Goal: Download file/media

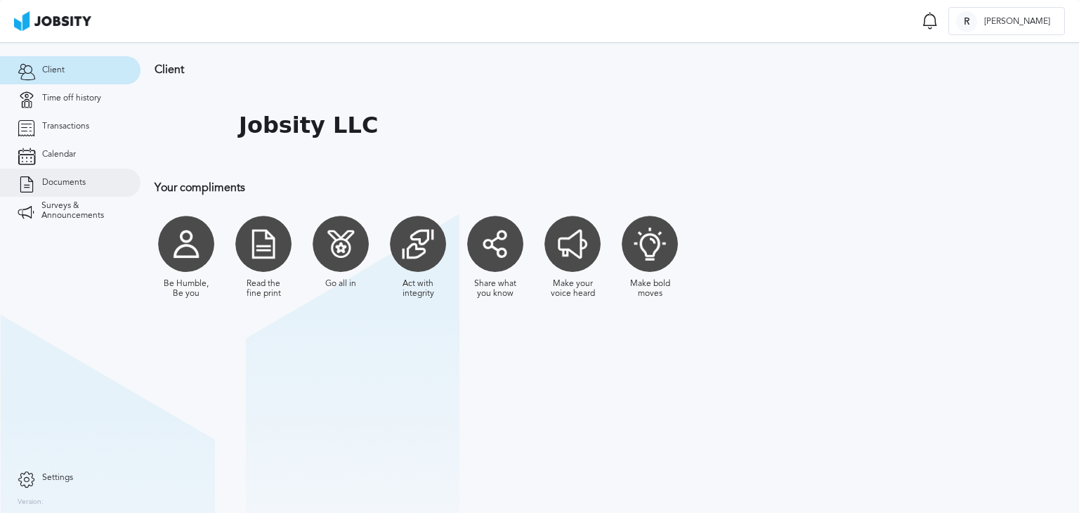
click at [81, 183] on span "Documents" at bounding box center [64, 183] width 44 height 10
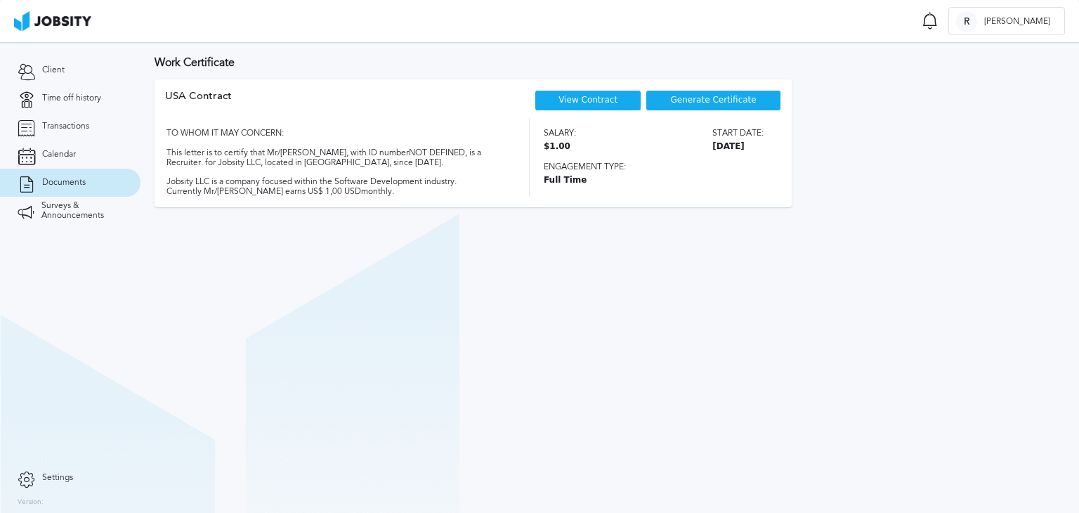
click at [607, 96] on link "View Contract" at bounding box center [588, 100] width 59 height 10
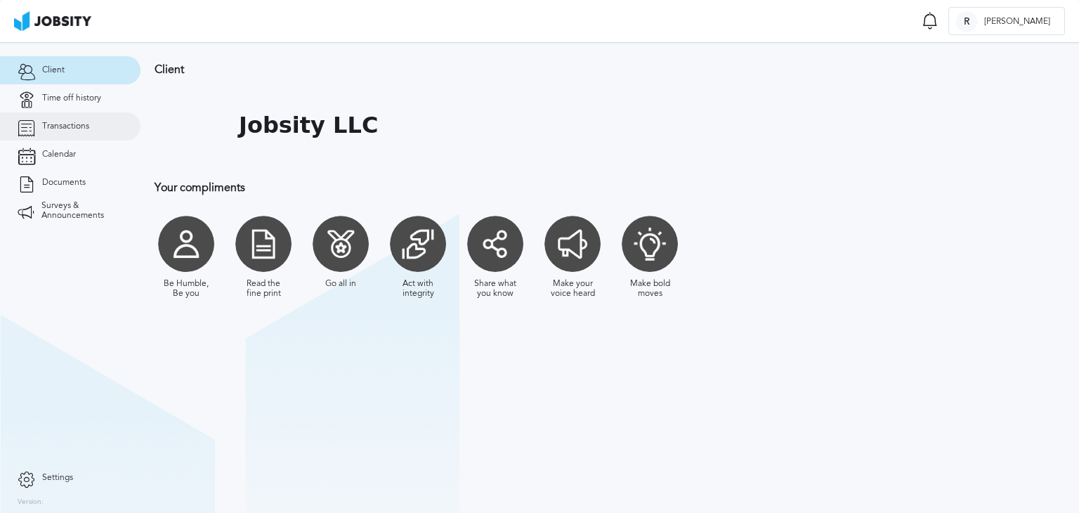
click at [76, 126] on span "Transactions" at bounding box center [65, 127] width 47 height 10
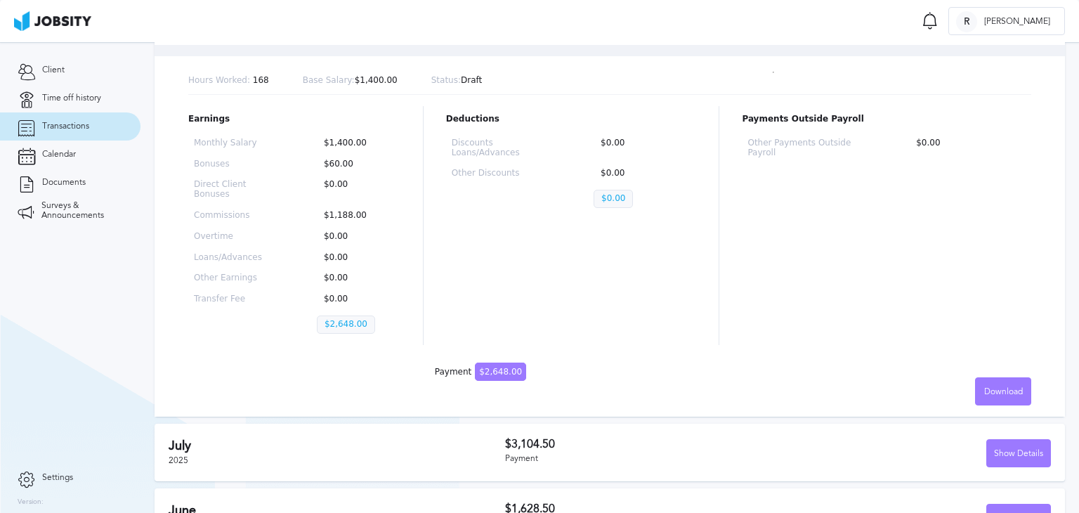
scroll to position [146, 0]
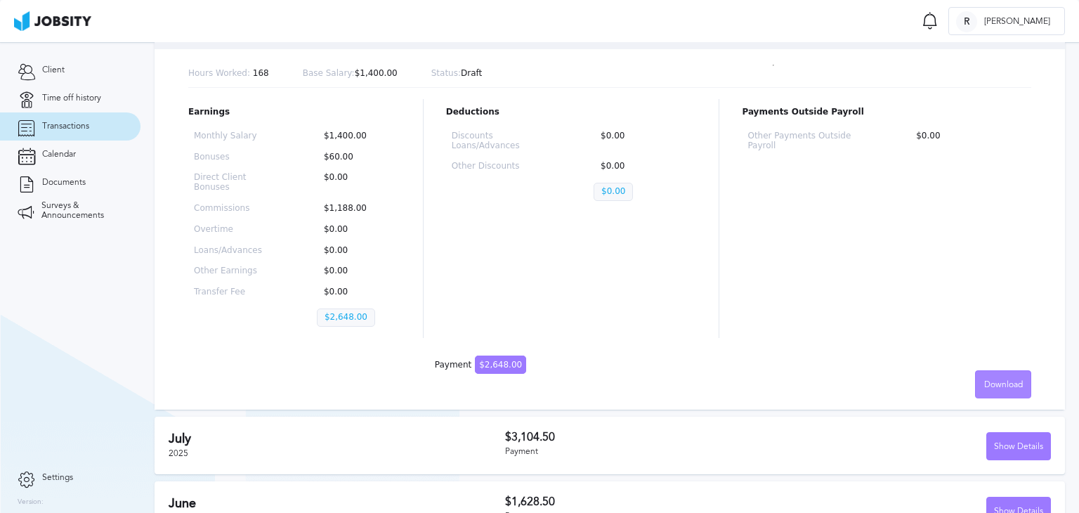
click at [995, 377] on div "Download" at bounding box center [1003, 385] width 55 height 28
click at [998, 405] on li "Spanish" at bounding box center [993, 411] width 56 height 28
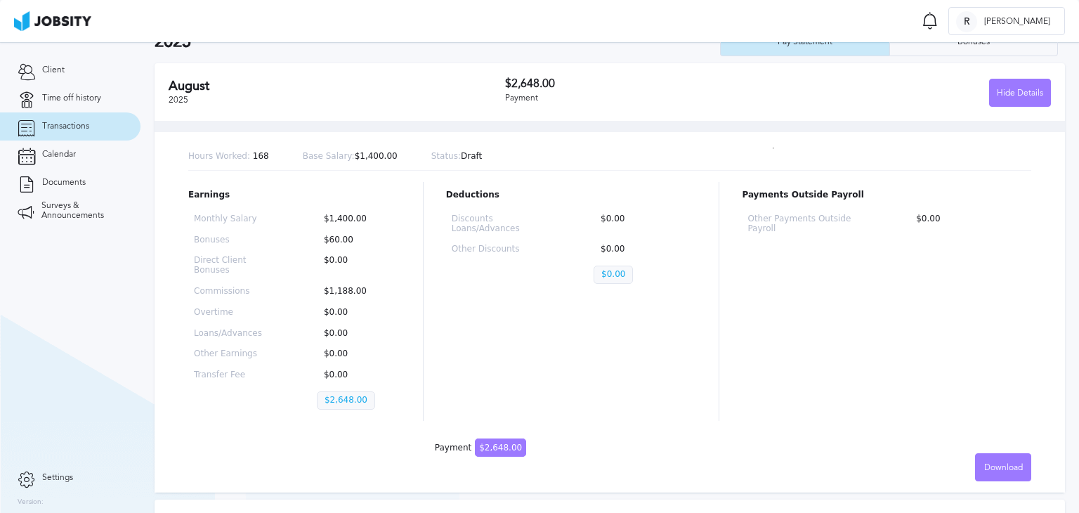
scroll to position [48, 0]
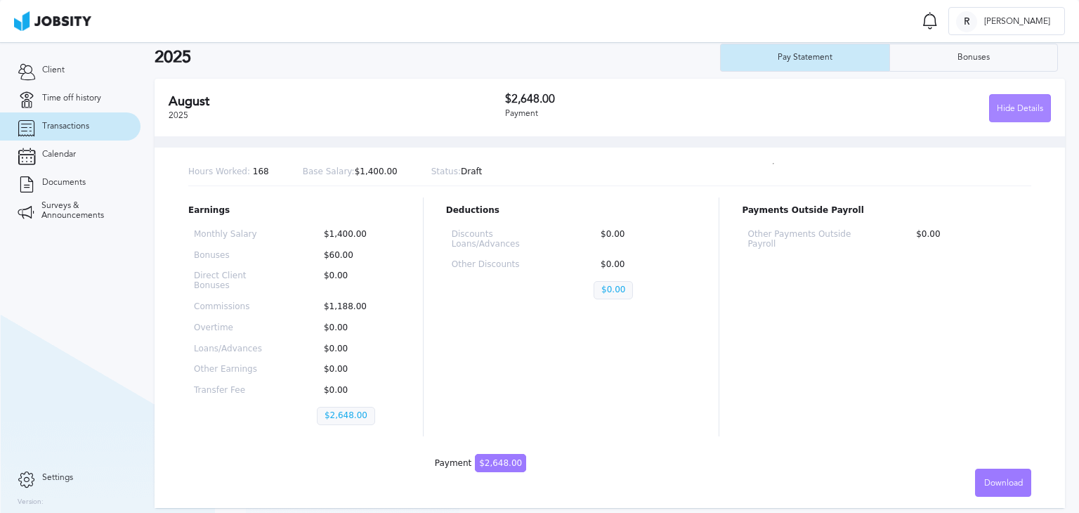
click at [999, 117] on div "Hide Details" at bounding box center [1020, 109] width 60 height 28
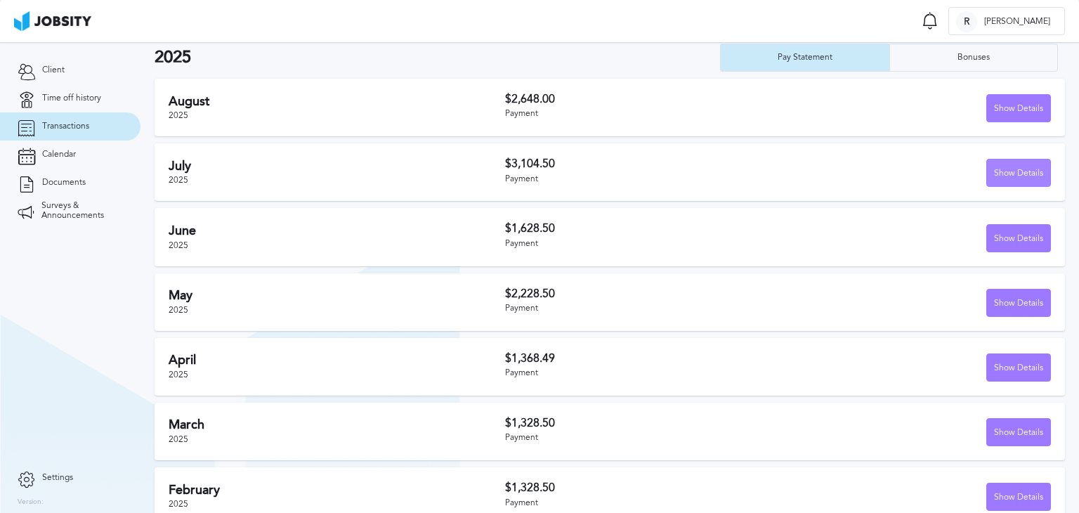
click at [1009, 173] on div "Show Details" at bounding box center [1018, 173] width 63 height 28
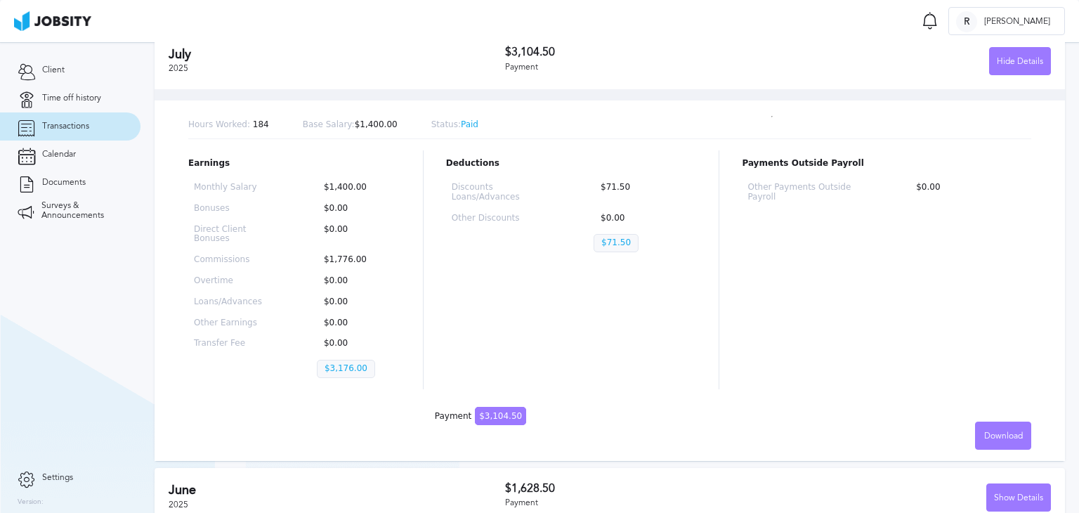
scroll to position [163, 0]
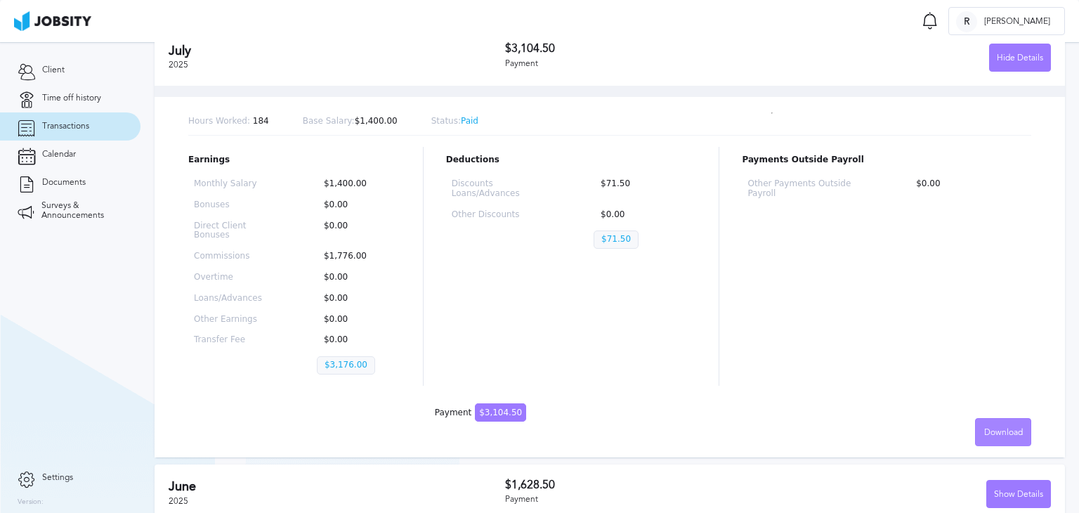
click at [991, 429] on span "Download" at bounding box center [1003, 433] width 39 height 10
click at [1000, 459] on li "Spanish" at bounding box center [993, 459] width 56 height 28
click at [1010, 55] on div "Hide Details" at bounding box center [1020, 58] width 60 height 28
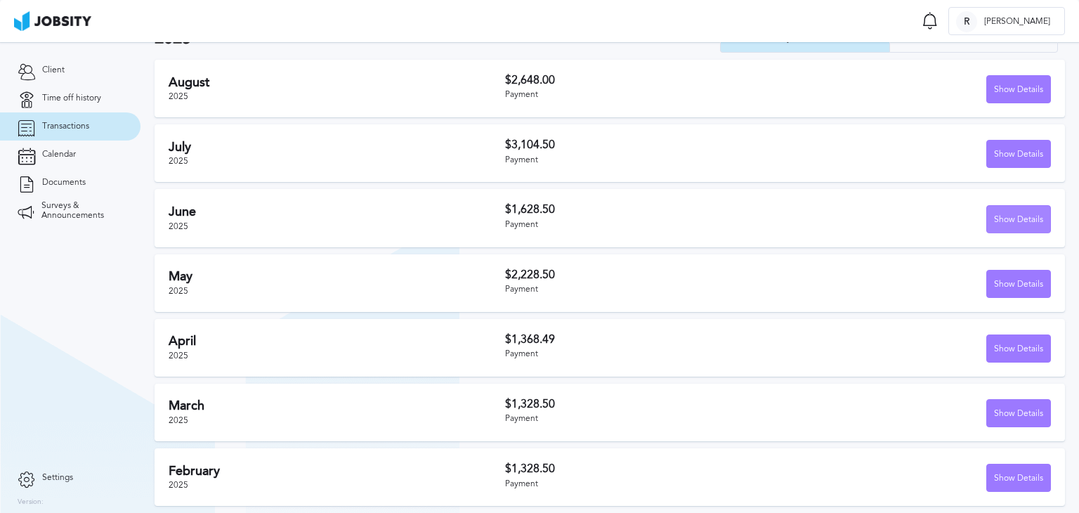
click at [1019, 216] on div "Show Details" at bounding box center [1018, 220] width 63 height 28
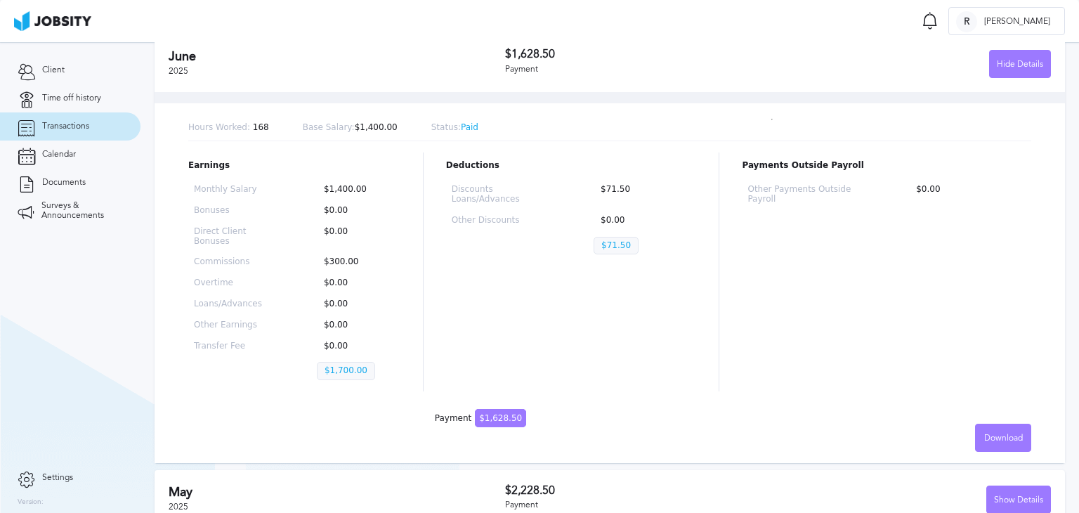
scroll to position [303, 0]
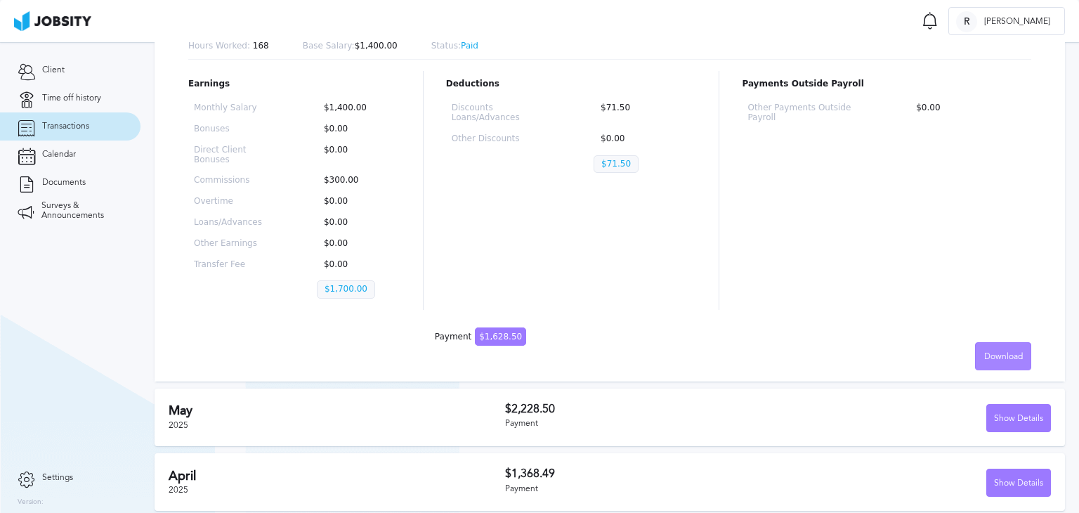
click at [1006, 363] on div "Download" at bounding box center [1003, 357] width 55 height 28
click at [993, 386] on li "Spanish" at bounding box center [993, 384] width 56 height 28
